Goal: Information Seeking & Learning: Learn about a topic

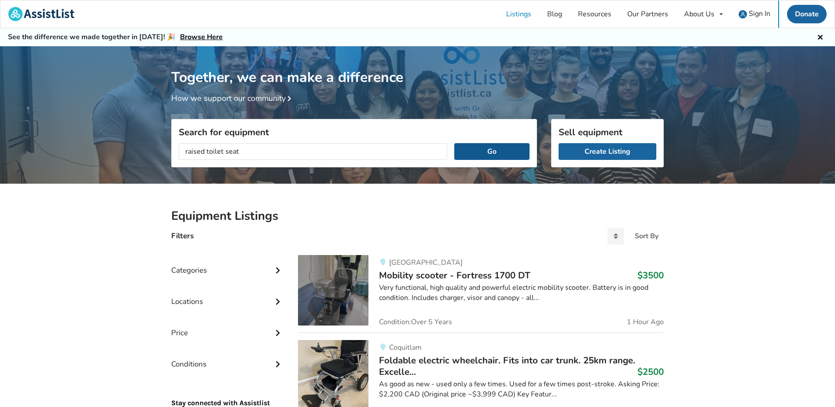
type input "raised toilet seat"
click at [514, 155] on button "Go" at bounding box center [491, 151] width 75 height 17
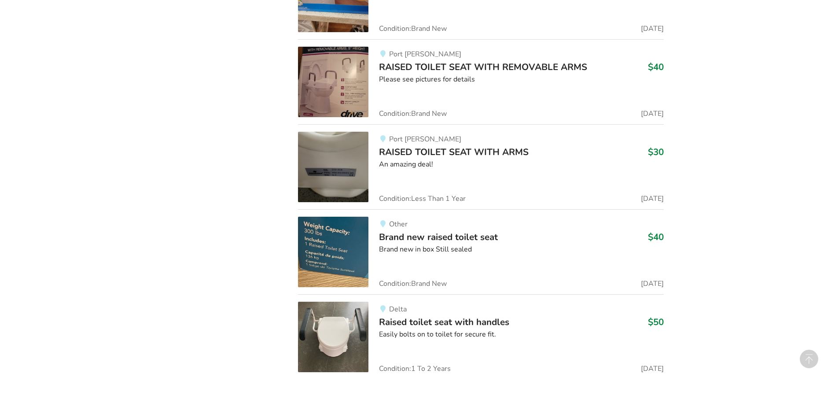
scroll to position [797, 0]
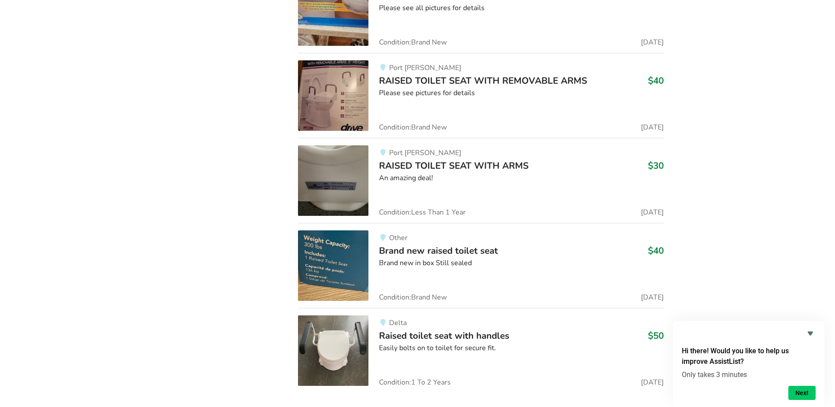
click at [327, 255] on img at bounding box center [333, 265] width 70 height 70
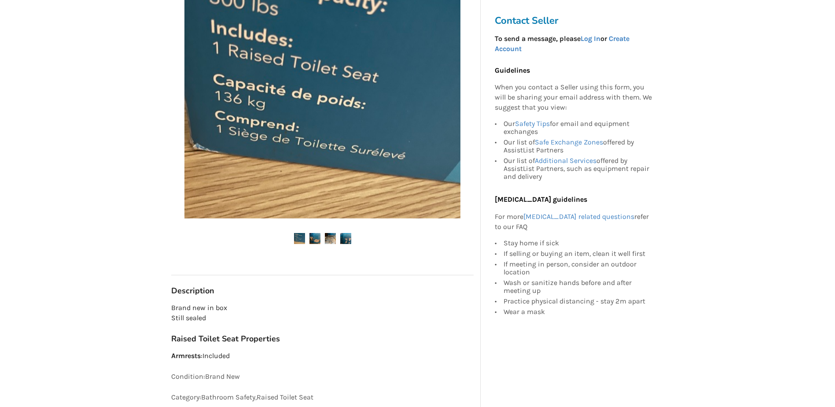
scroll to position [220, 0]
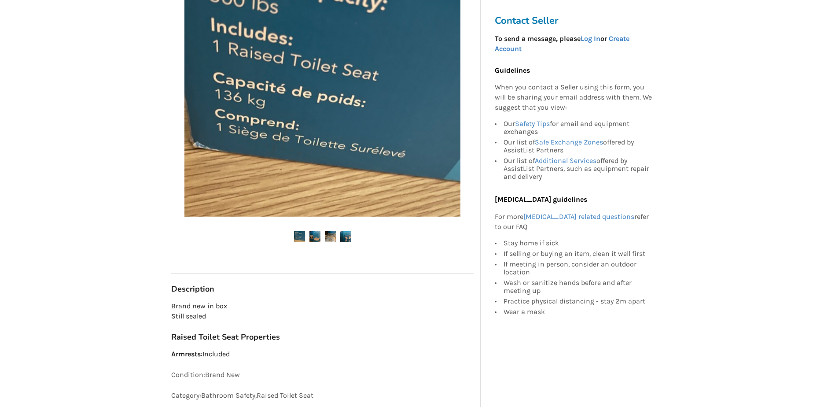
click at [315, 239] on img at bounding box center [314, 236] width 11 height 11
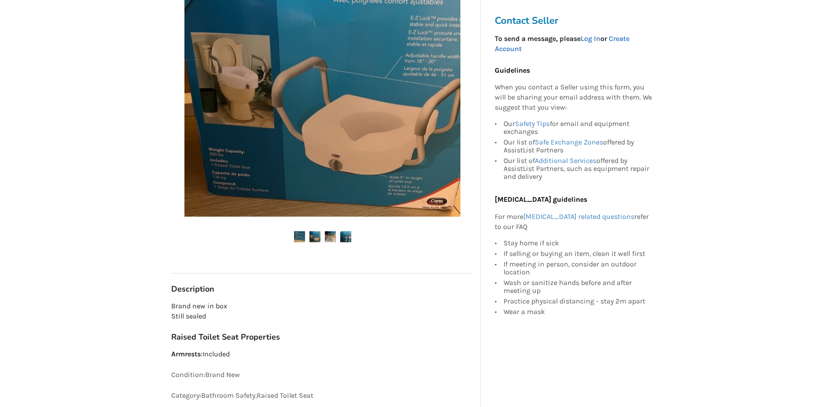
click at [331, 238] on img at bounding box center [330, 236] width 11 height 11
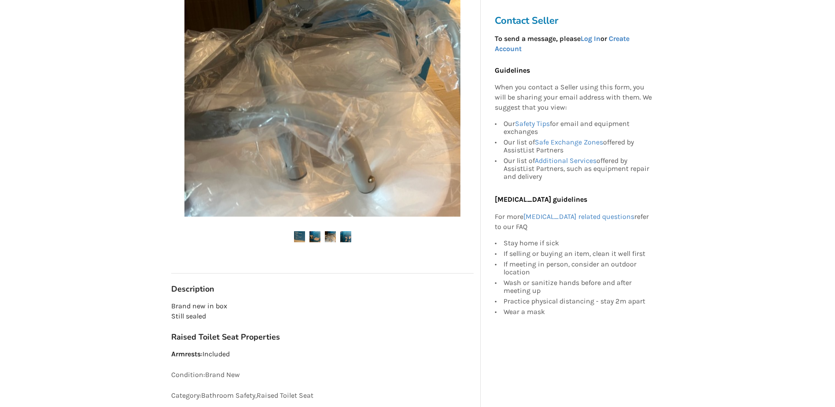
click at [346, 237] on img at bounding box center [345, 236] width 11 height 11
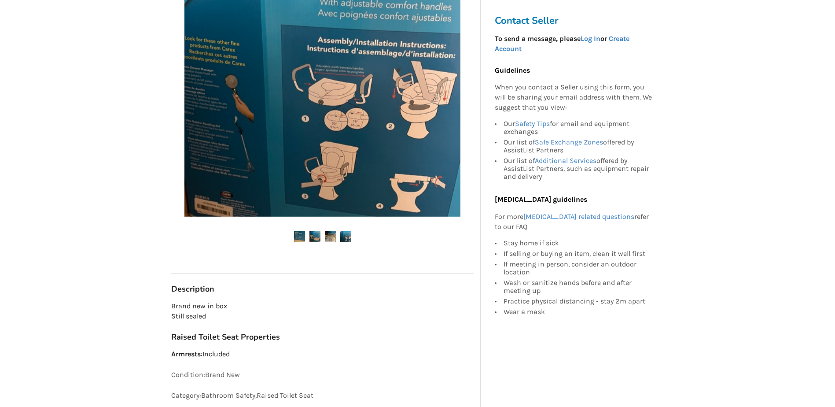
click at [303, 236] on img at bounding box center [299, 236] width 11 height 11
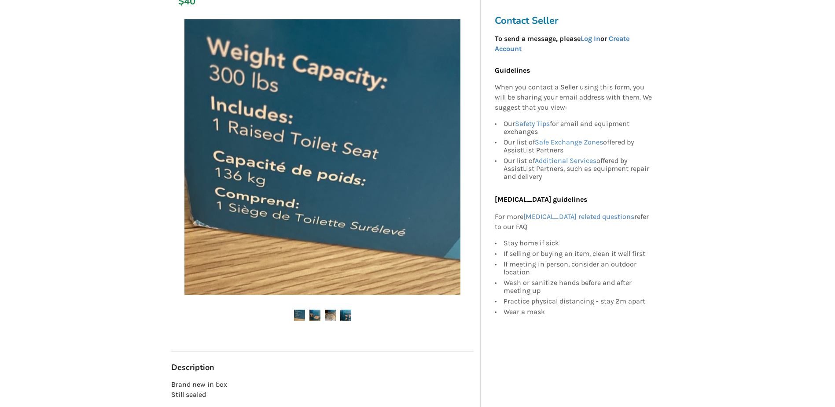
scroll to position [0, 0]
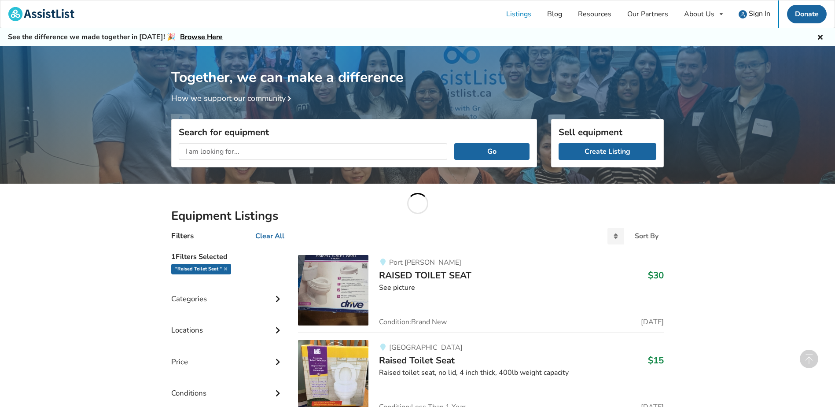
scroll to position [797, 0]
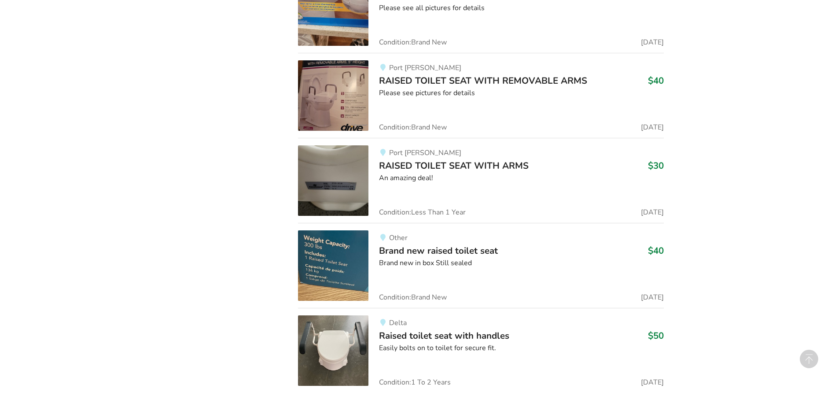
click at [342, 93] on img at bounding box center [333, 95] width 70 height 70
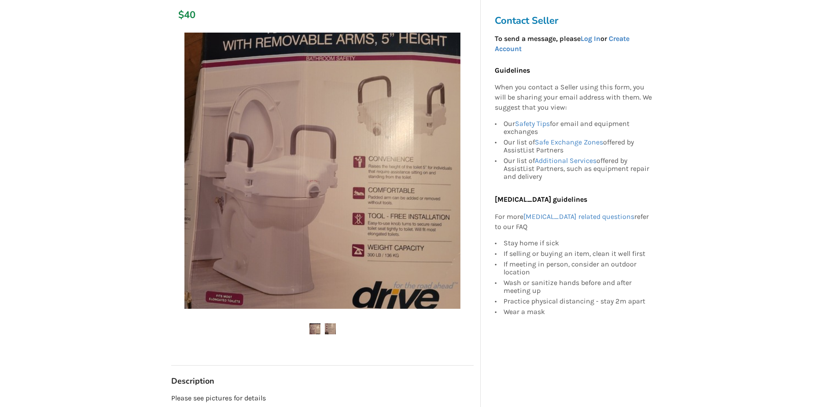
scroll to position [176, 0]
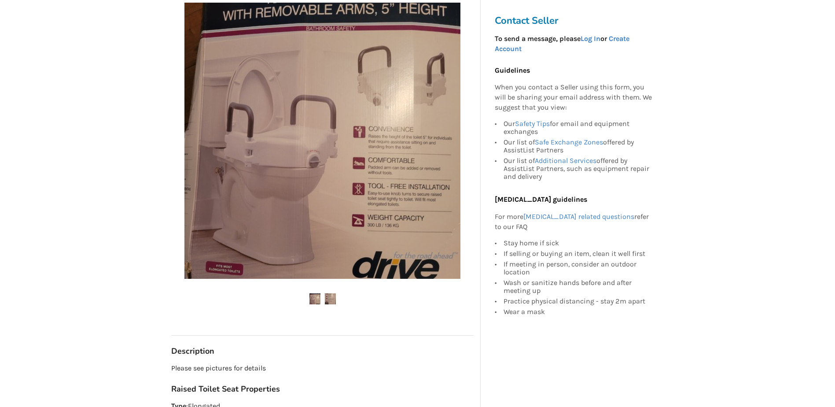
click at [328, 297] on img at bounding box center [330, 298] width 11 height 11
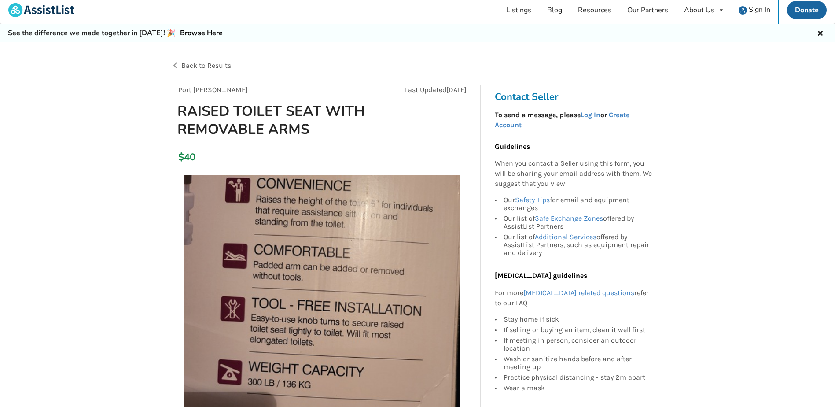
scroll to position [0, 0]
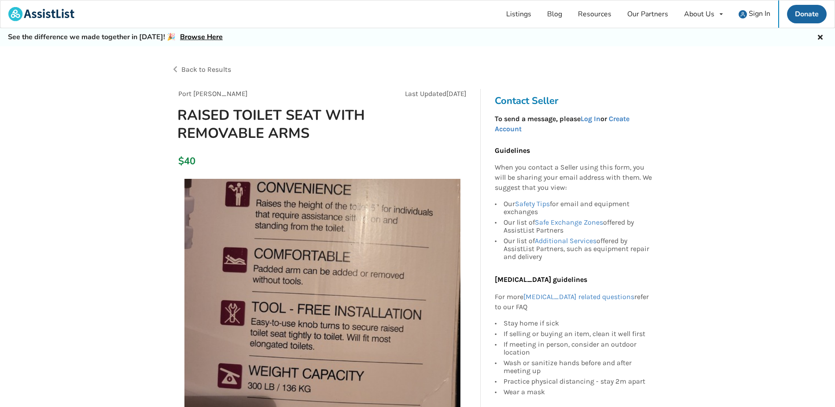
scroll to position [797, 0]
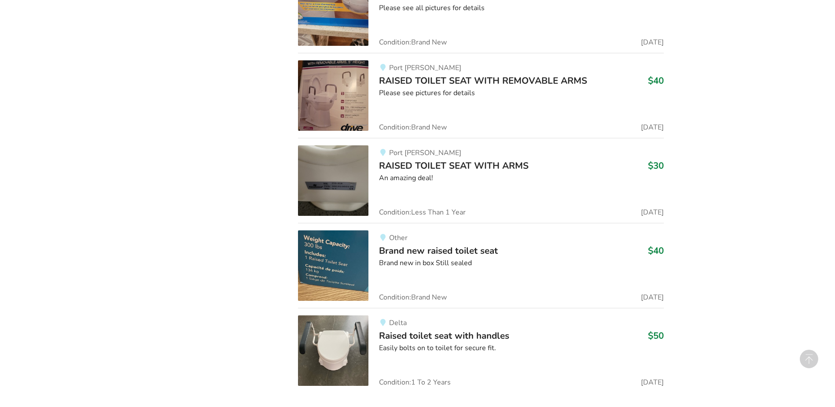
click at [420, 252] on span "Brand new raised toilet seat" at bounding box center [438, 250] width 119 height 12
